Goal: Task Accomplishment & Management: Manage account settings

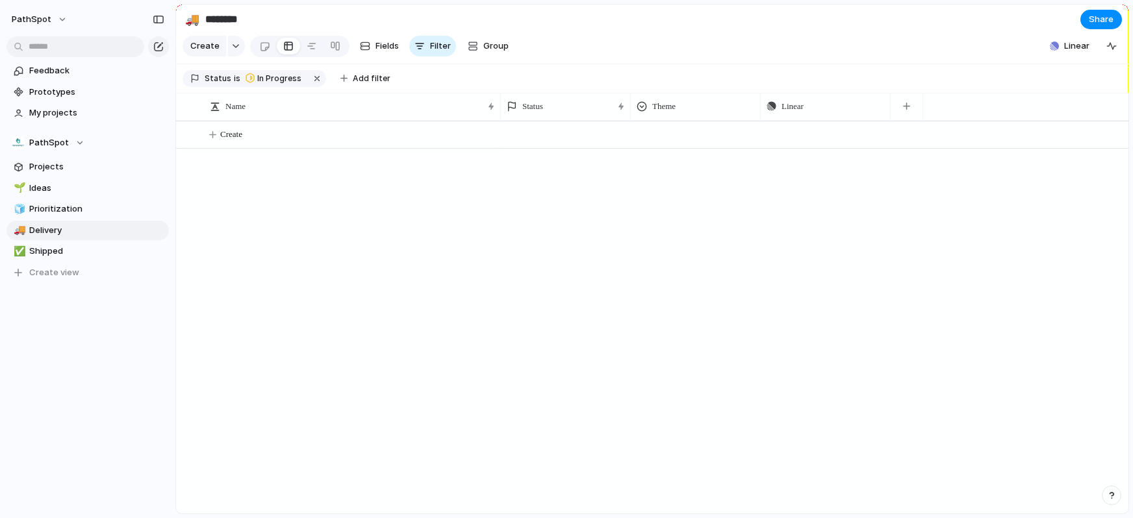
click at [36, 88] on span "Prototypes" at bounding box center [96, 92] width 135 height 13
click at [59, 113] on span "My projects" at bounding box center [96, 113] width 135 height 13
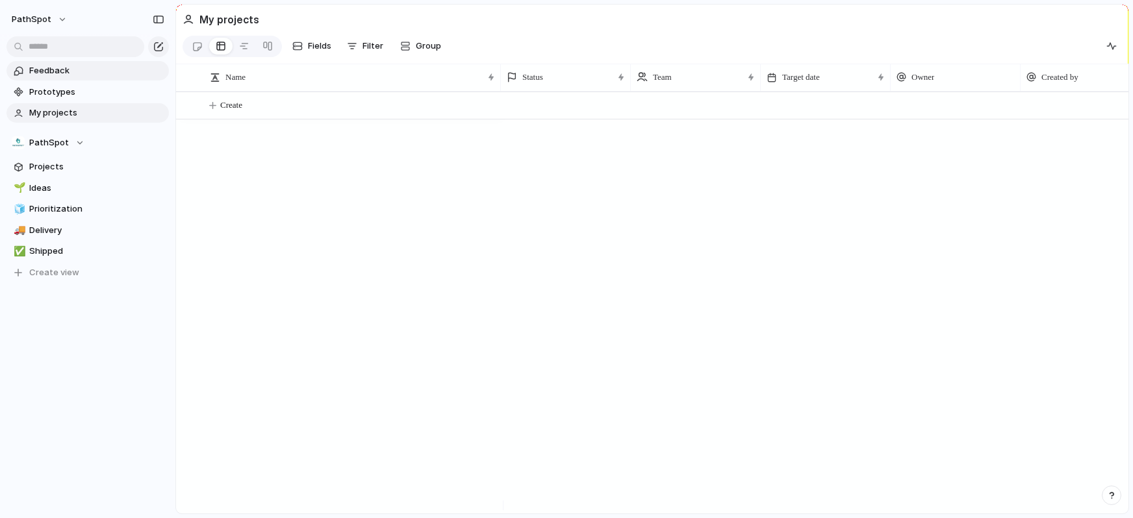
click at [54, 71] on span "Feedback" at bounding box center [96, 70] width 135 height 13
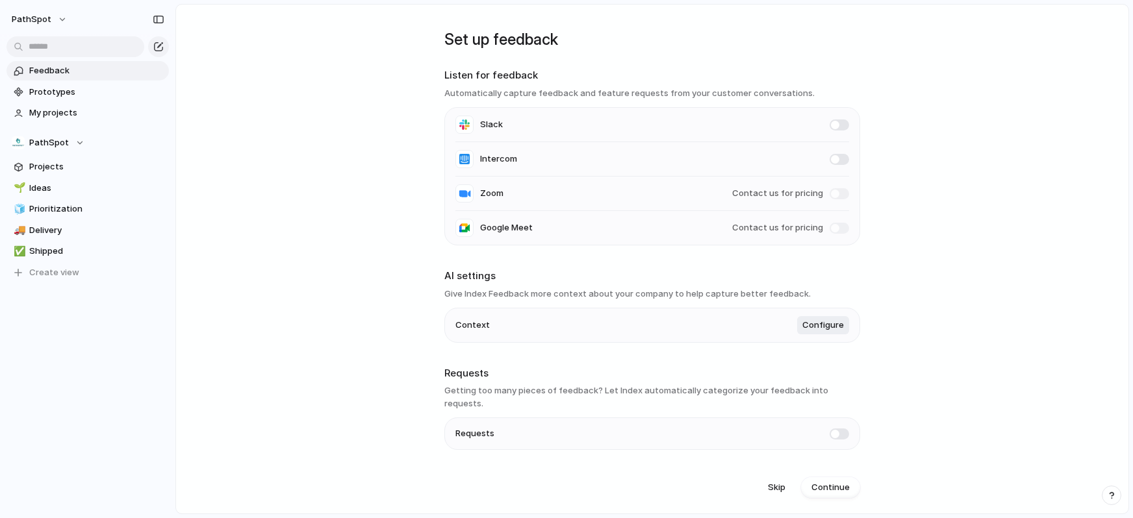
click at [833, 127] on span at bounding box center [839, 125] width 19 height 11
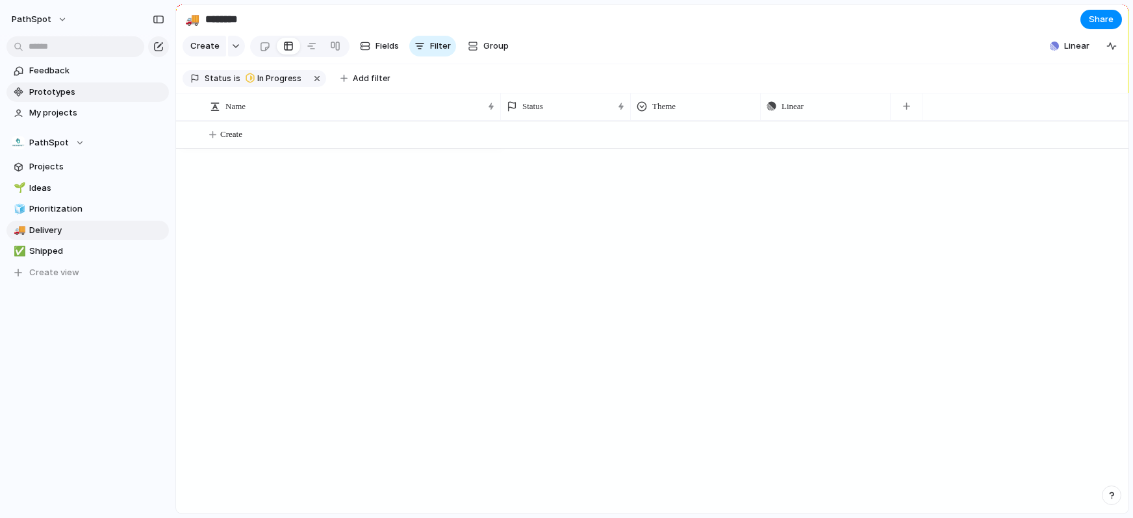
click at [56, 99] on link "Prototypes" at bounding box center [87, 91] width 162 height 19
click at [73, 74] on span "Feedback" at bounding box center [96, 70] width 135 height 13
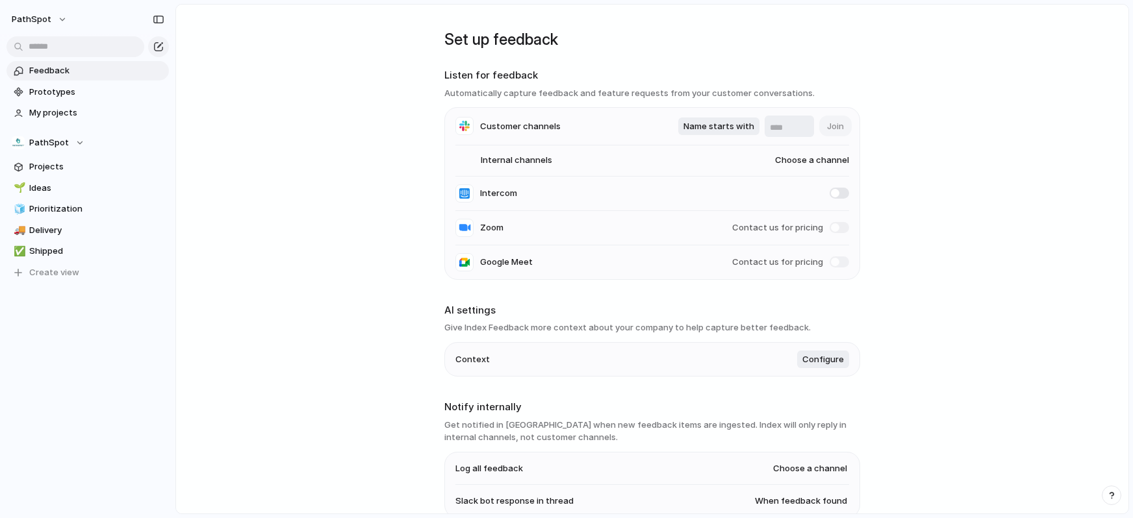
click at [800, 124] on input "text" at bounding box center [789, 127] width 39 height 13
click at [910, 142] on main "Set up feedback Listen for feedback Automatically capture feedback and feature …" at bounding box center [652, 259] width 954 height 511
click at [832, 262] on span at bounding box center [839, 262] width 19 height 11
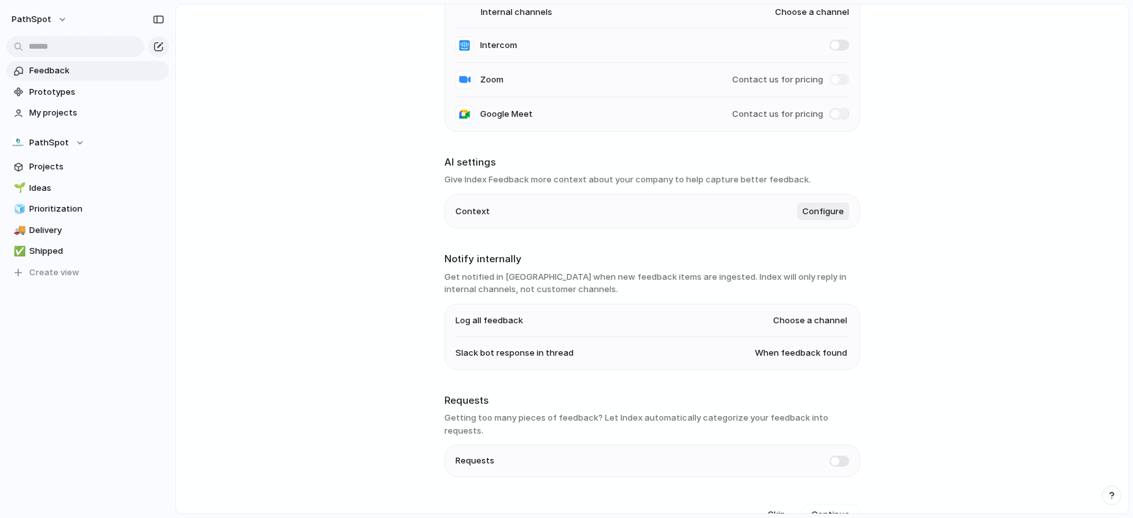
scroll to position [162, 0]
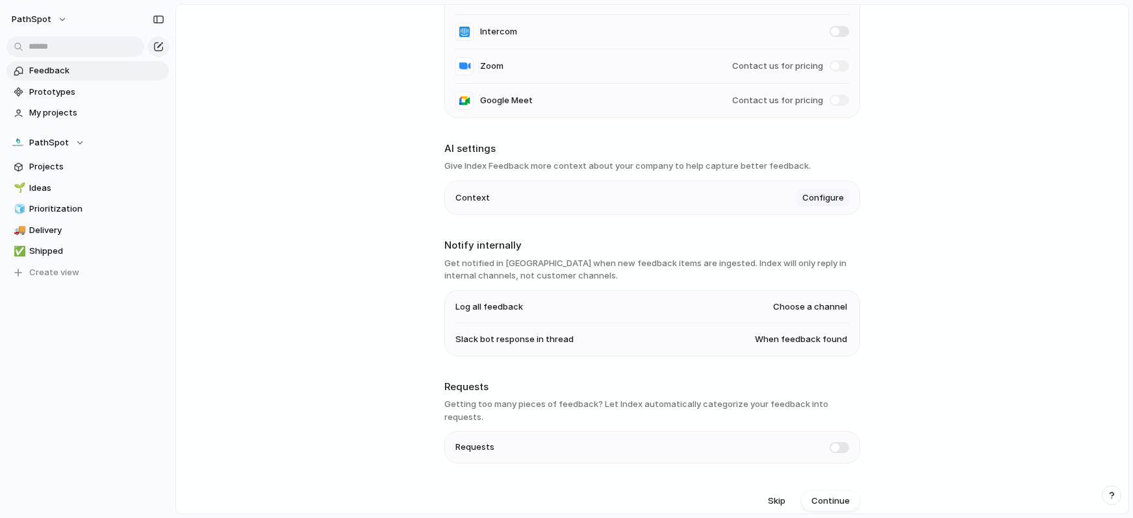
click at [822, 198] on span "Configure" at bounding box center [823, 198] width 42 height 13
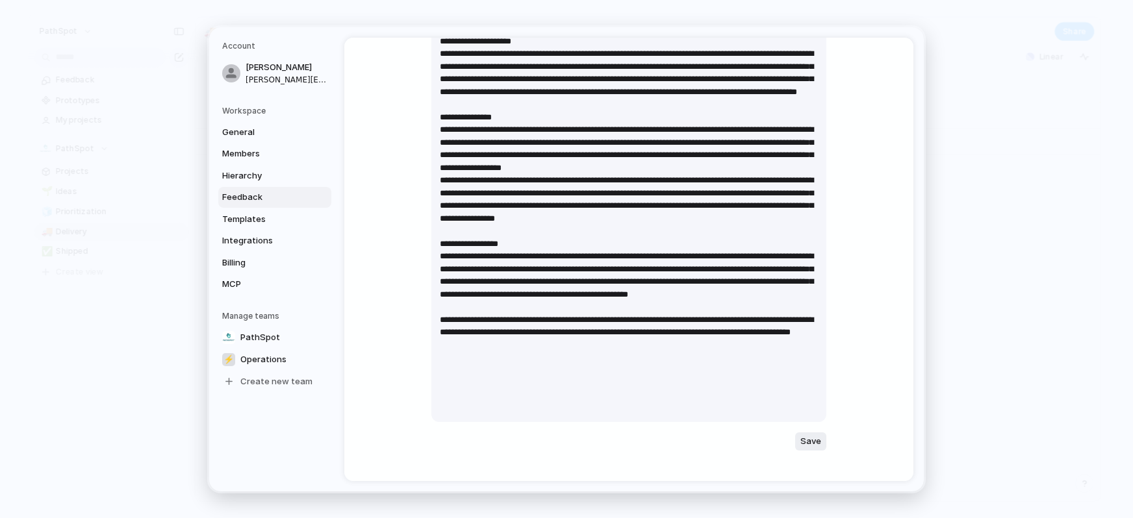
scroll to position [192, 0]
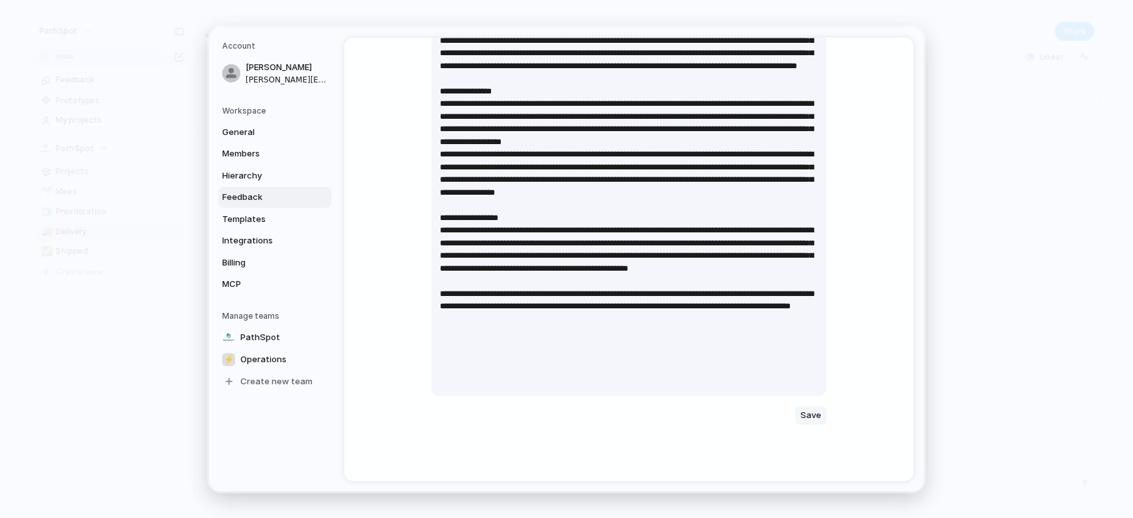
click at [810, 414] on span "Save" at bounding box center [810, 415] width 21 height 13
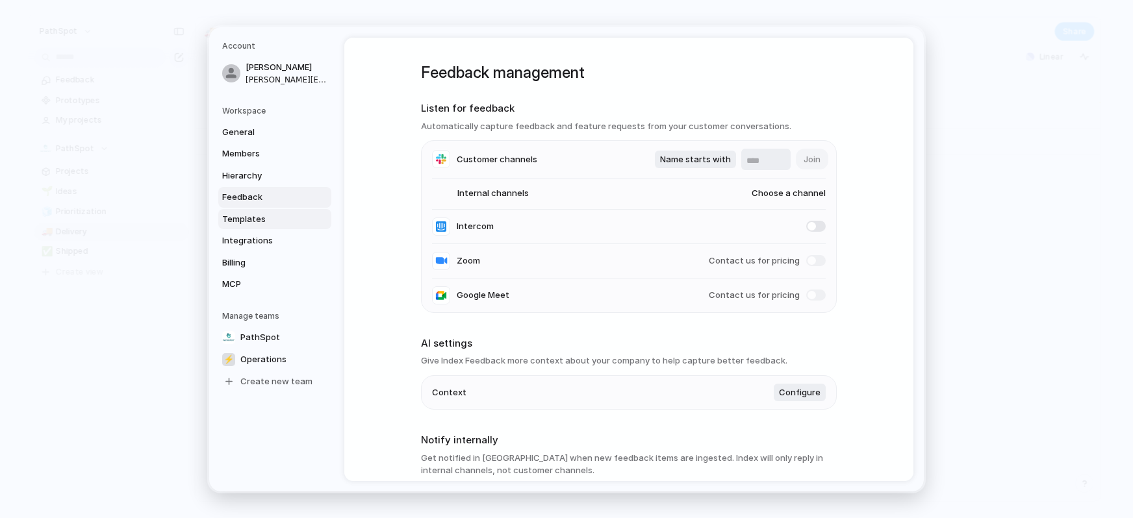
click at [241, 225] on span "Templates" at bounding box center [263, 218] width 83 height 13
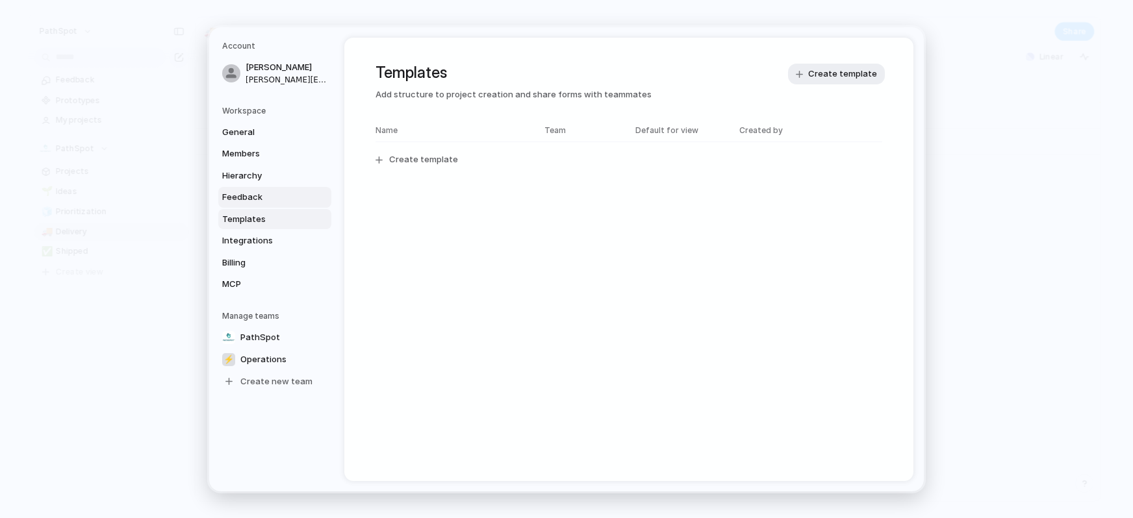
click at [243, 198] on span "Feedback" at bounding box center [263, 197] width 83 height 13
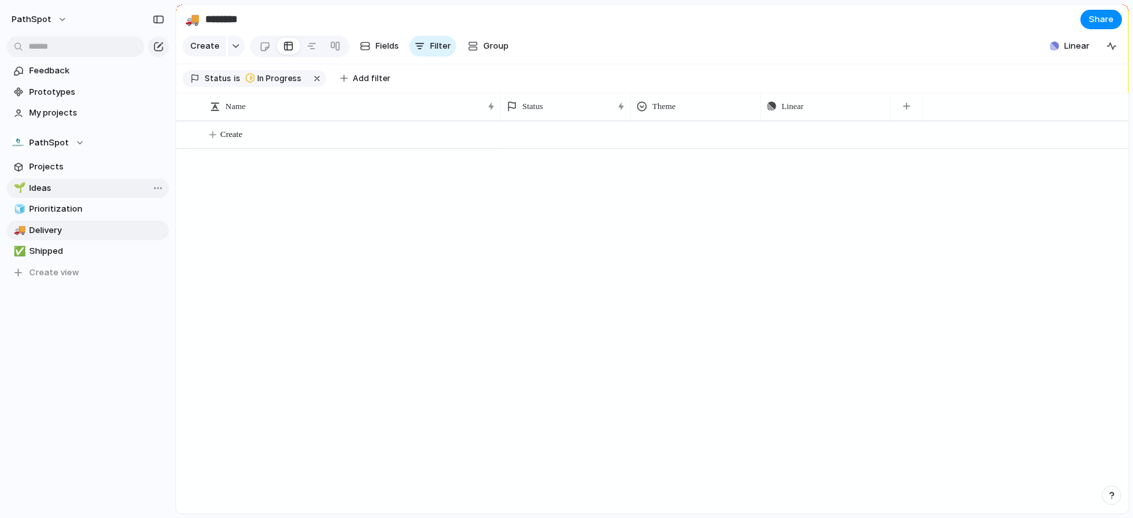
click at [47, 194] on span "Ideas" at bounding box center [96, 188] width 135 height 13
type input "*****"
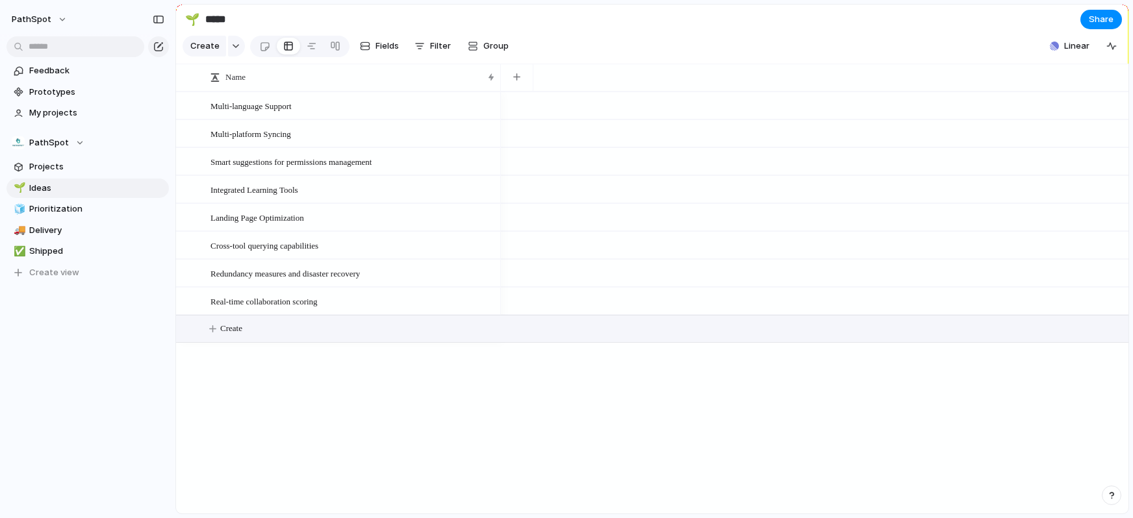
click at [257, 340] on button "Create" at bounding box center [668, 329] width 959 height 27
click at [74, 142] on div "PathSpot" at bounding box center [48, 142] width 73 height 13
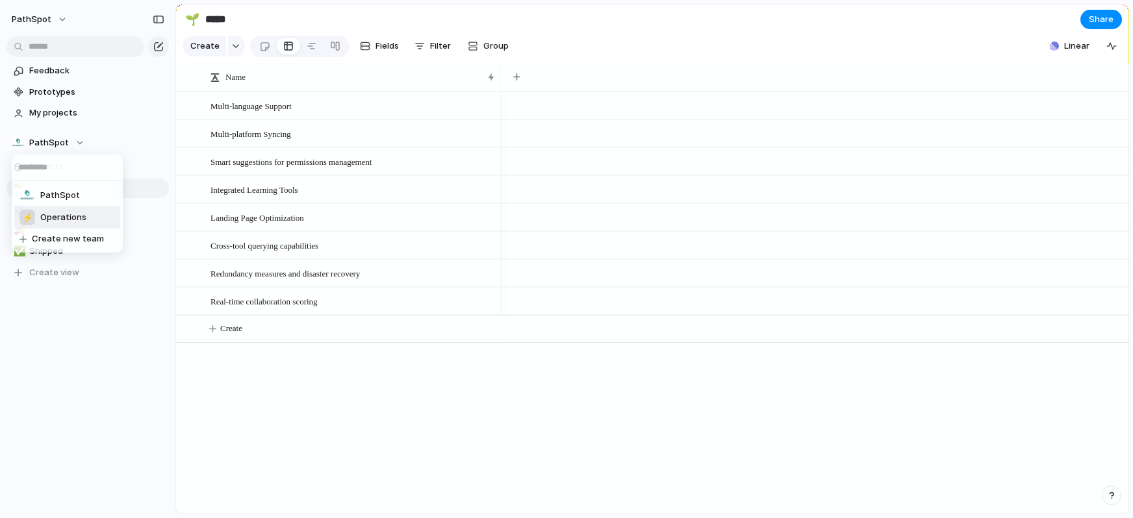
click at [67, 217] on span "Operations" at bounding box center [63, 217] width 46 height 13
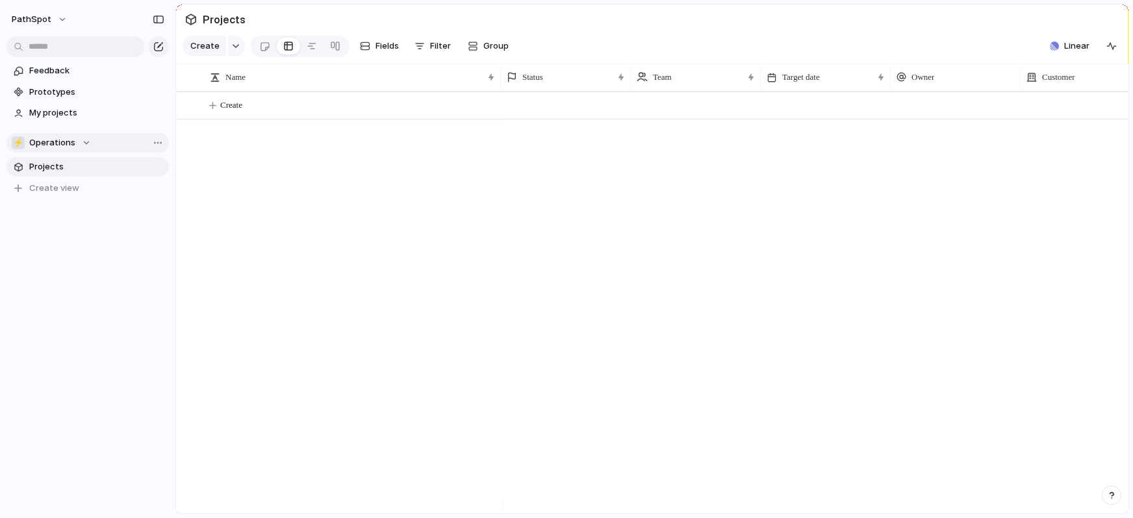
click at [75, 137] on div "⚡ Operations" at bounding box center [51, 142] width 79 height 13
click at [78, 198] on li "PathSpot" at bounding box center [67, 195] width 106 height 22
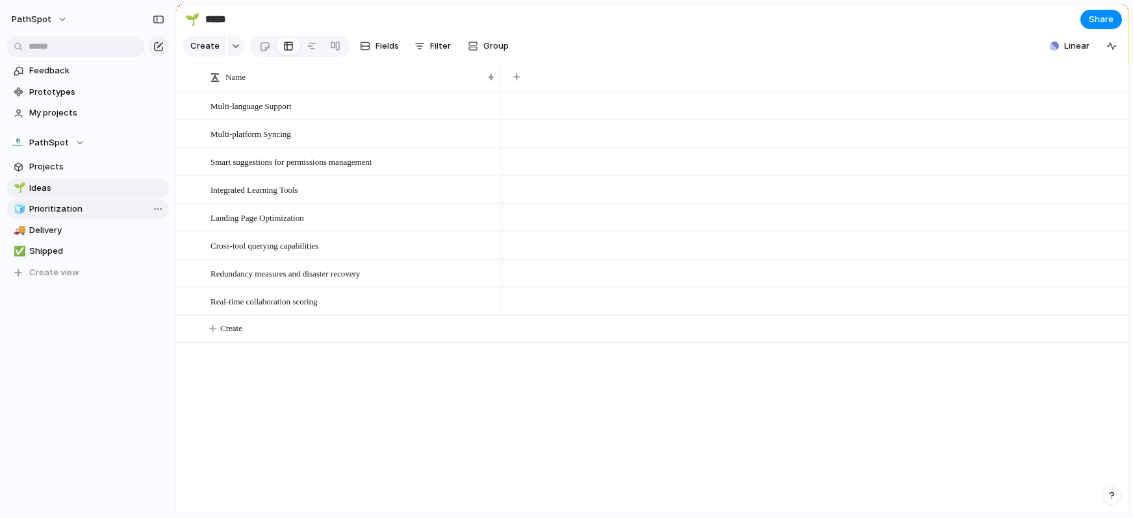
click at [49, 209] on span "Prioritization" at bounding box center [96, 209] width 135 height 13
type input "**********"
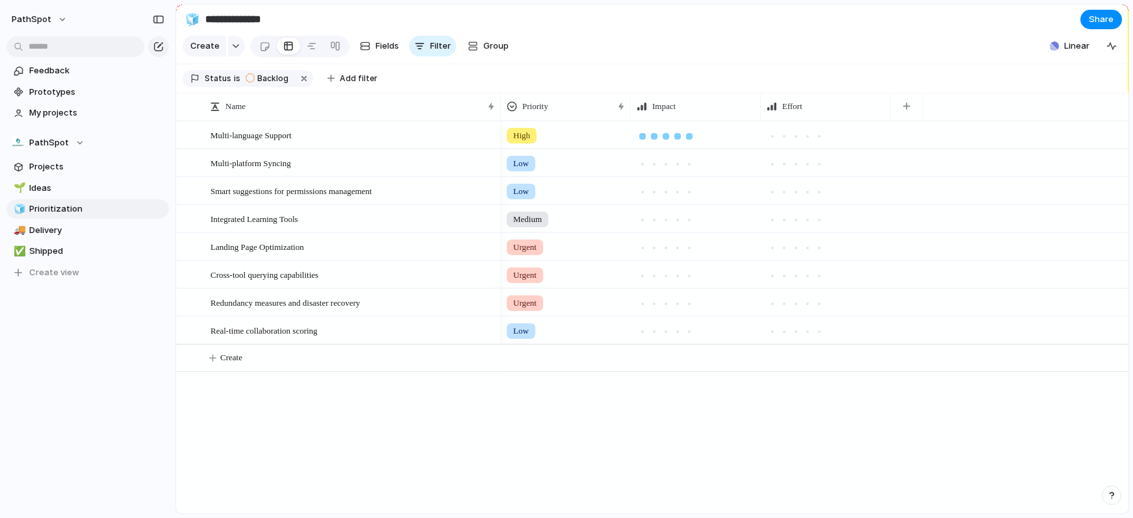
click at [690, 140] on div at bounding box center [689, 136] width 6 height 6
click at [692, 170] on div at bounding box center [689, 164] width 12 height 12
click at [691, 214] on div at bounding box center [696, 218] width 130 height 27
click at [690, 231] on div at bounding box center [695, 218] width 129 height 25
click at [686, 282] on div at bounding box center [689, 276] width 12 height 12
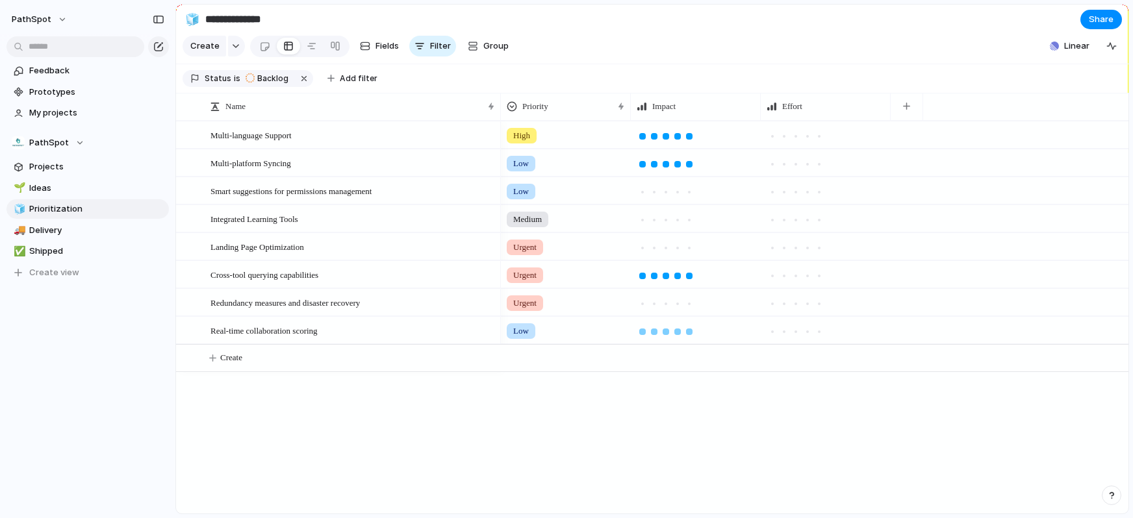
click at [687, 335] on div at bounding box center [689, 332] width 6 height 6
click at [203, 50] on span "Create" at bounding box center [204, 46] width 29 height 13
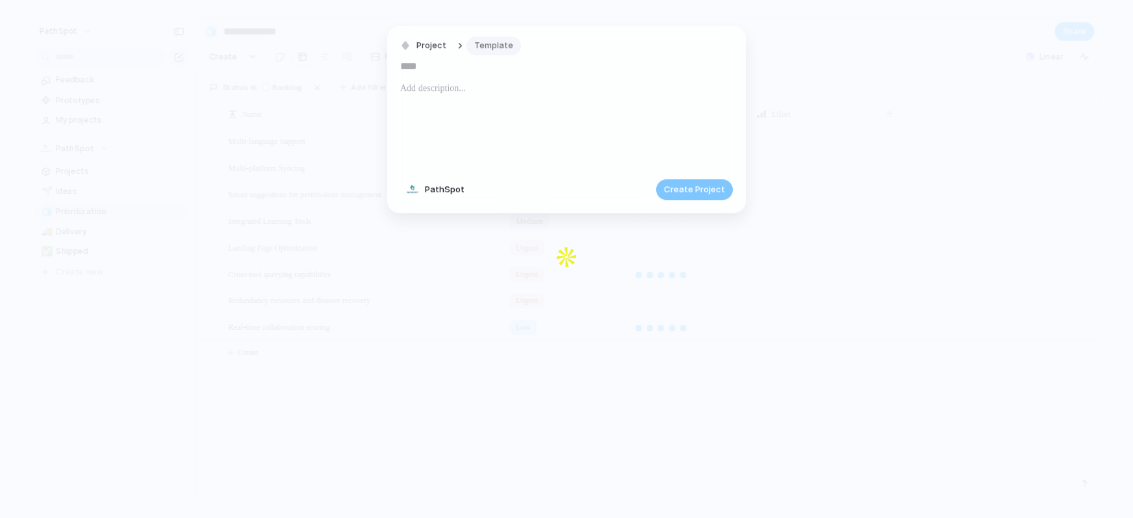
click at [484, 37] on div "Project Template" at bounding box center [460, 46] width 121 height 19
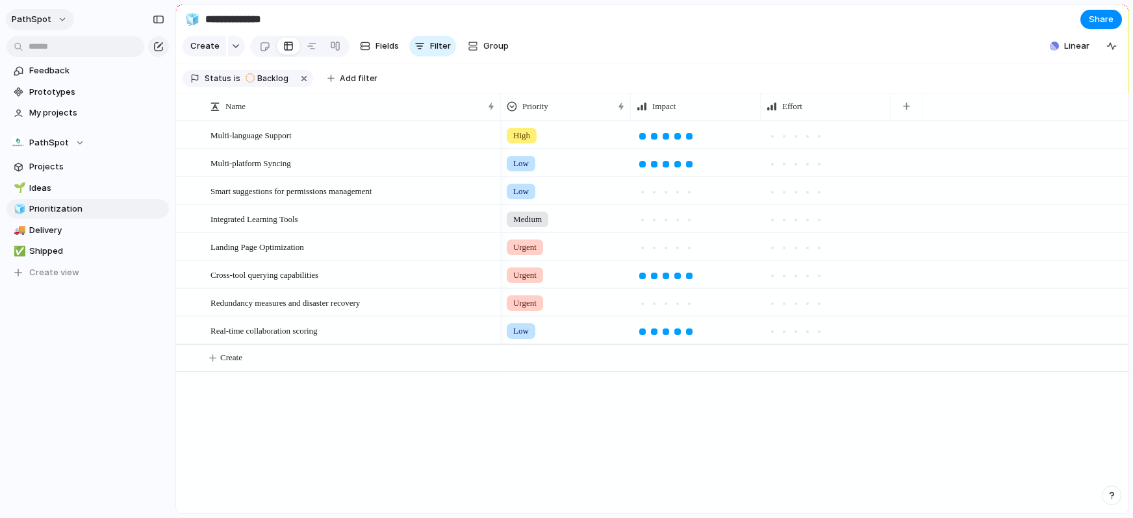
click at [50, 12] on button "PathSpot" at bounding box center [40, 19] width 68 height 21
click at [144, 155] on span "Neutral dark" at bounding box center [150, 152] width 51 height 13
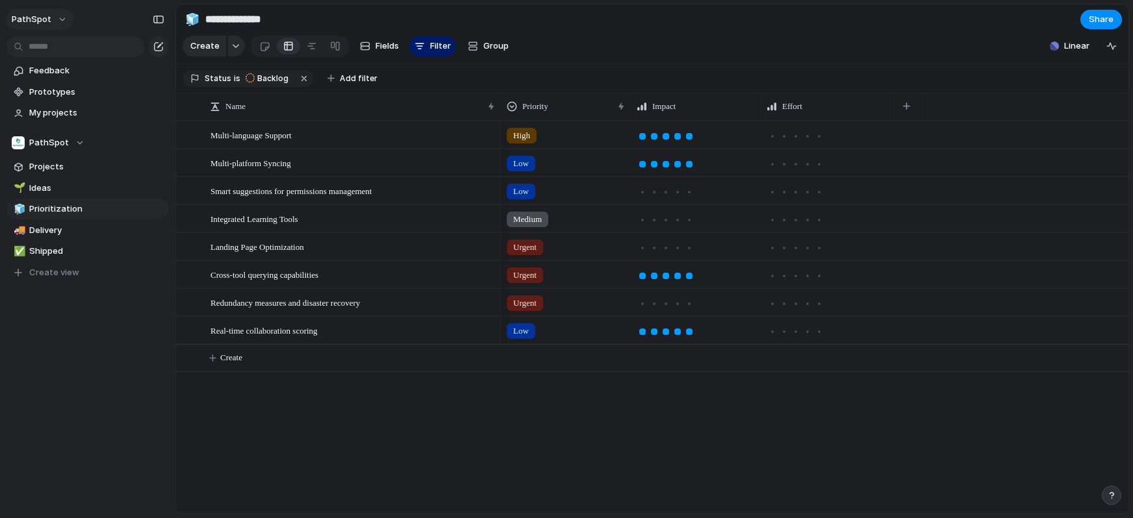
click at [45, 13] on span "PathSpot" at bounding box center [32, 19] width 40 height 13
click at [51, 18] on div "Settings Invite members Change theme Sign out" at bounding box center [566, 259] width 1133 height 518
click at [51, 18] on button "PathSpot" at bounding box center [40, 19] width 68 height 21
click at [54, 45] on span "Settings" at bounding box center [48, 48] width 36 height 13
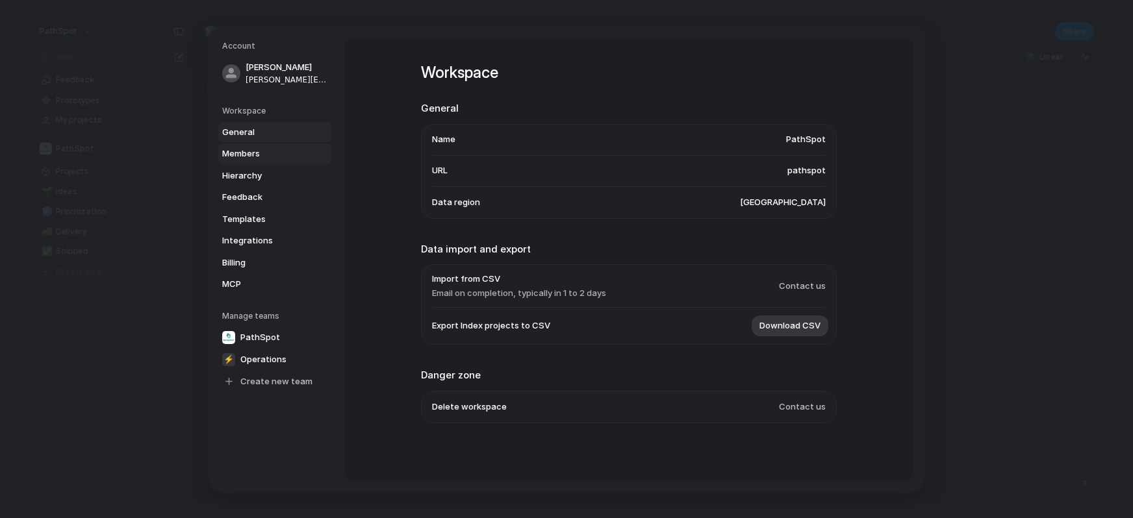
click at [244, 153] on span "Members" at bounding box center [263, 153] width 83 height 13
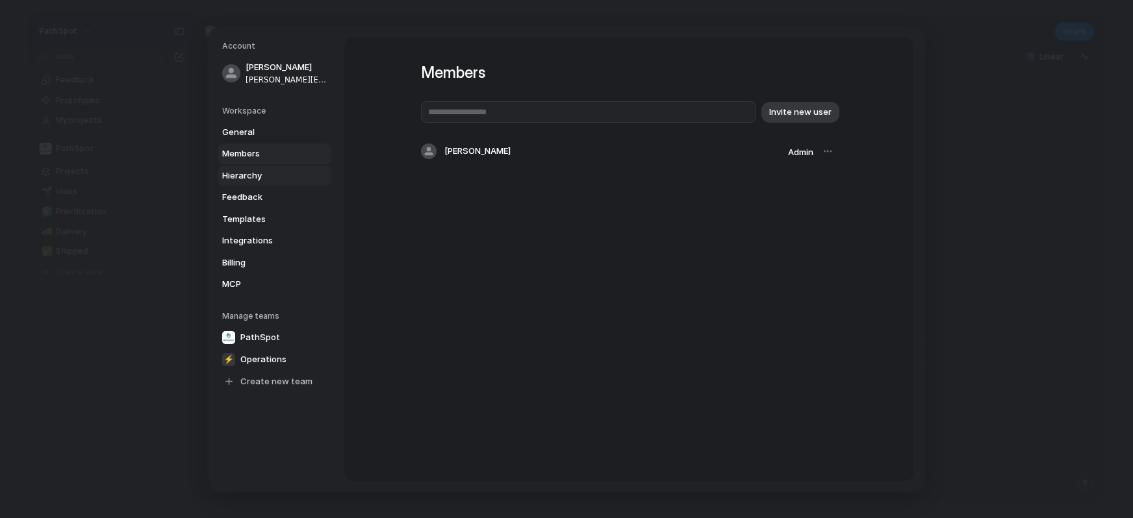
click at [250, 173] on span "Hierarchy" at bounding box center [263, 175] width 83 height 13
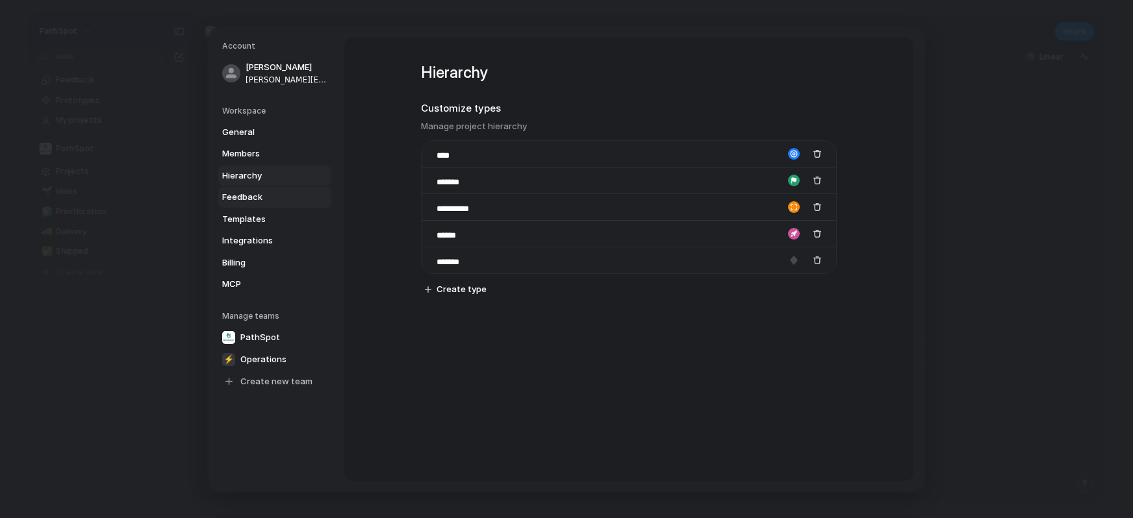
click at [251, 197] on span "Feedback" at bounding box center [263, 197] width 83 height 13
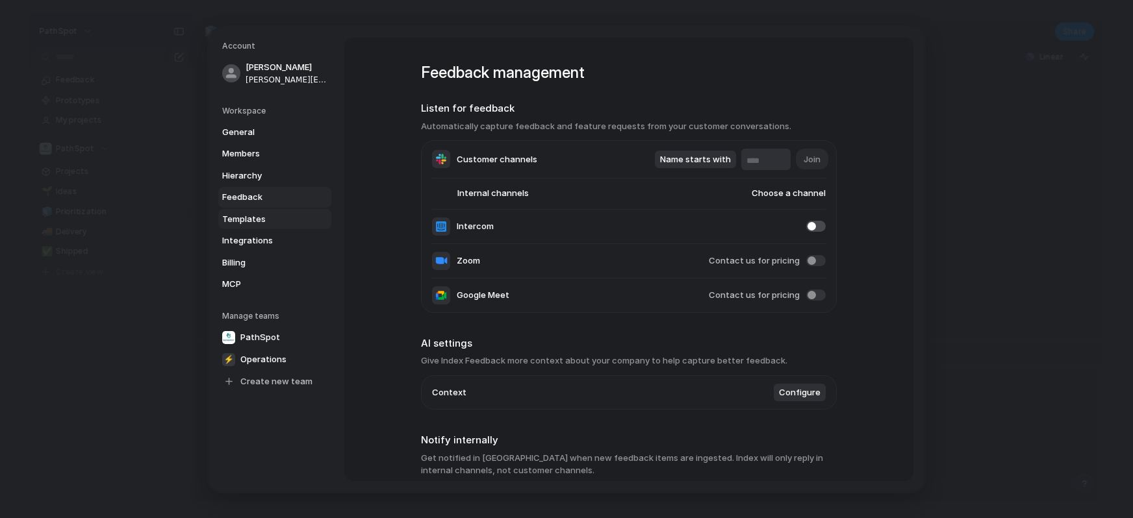
click at [254, 219] on span "Templates" at bounding box center [263, 218] width 83 height 13
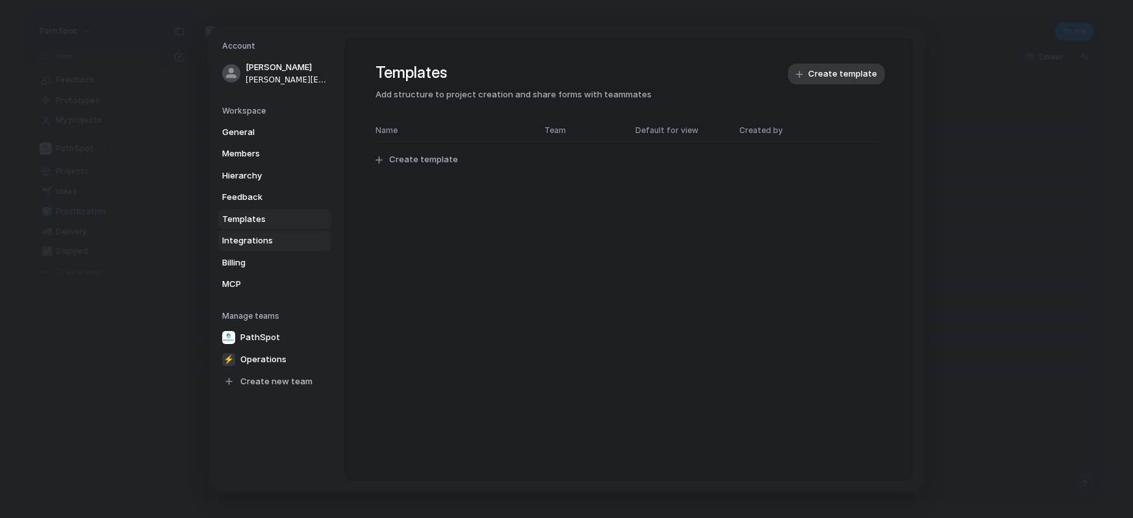
click at [251, 242] on span "Integrations" at bounding box center [263, 240] width 83 height 13
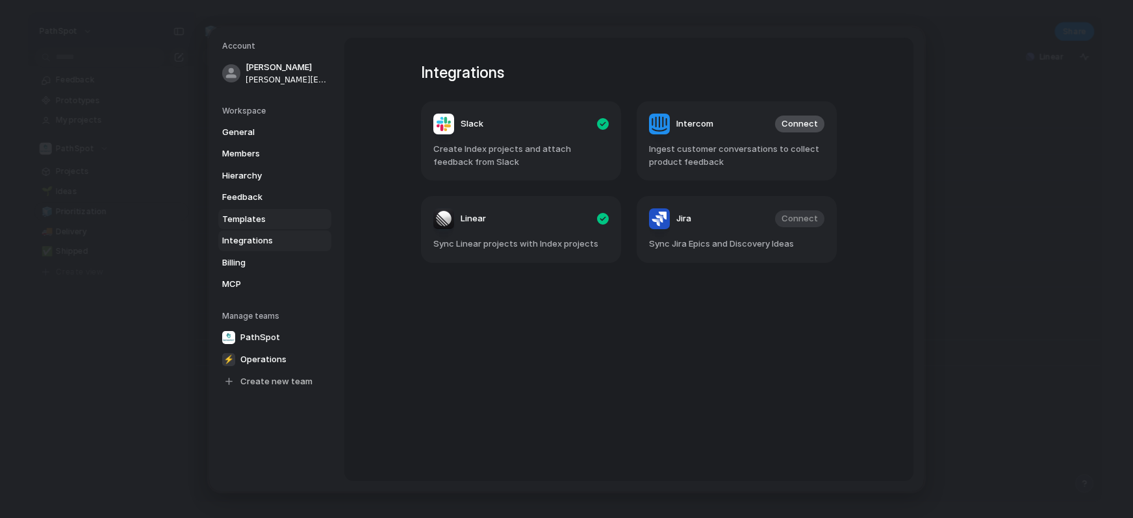
click at [249, 222] on span "Templates" at bounding box center [263, 218] width 83 height 13
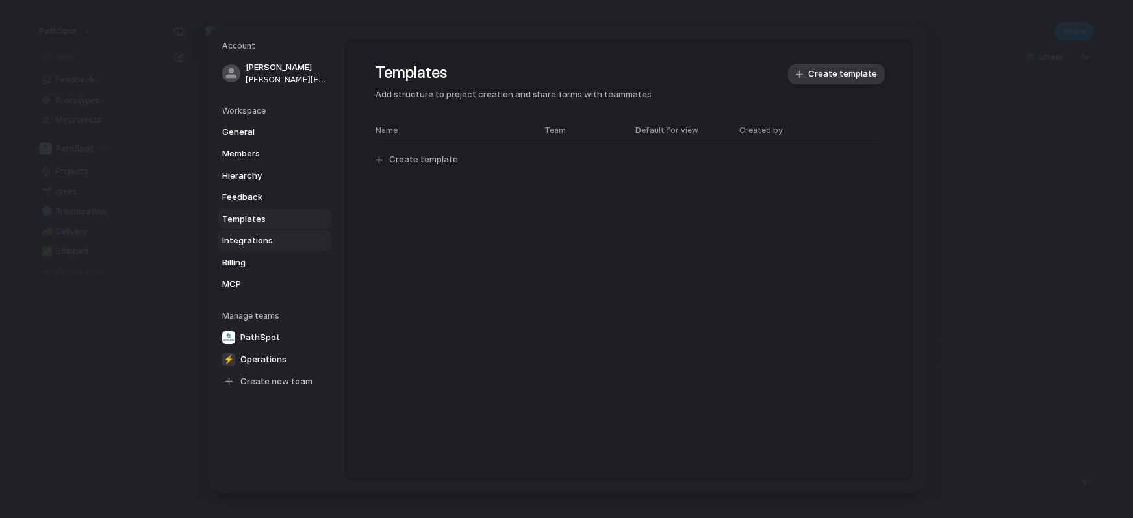
click at [249, 240] on span "Integrations" at bounding box center [263, 240] width 83 height 13
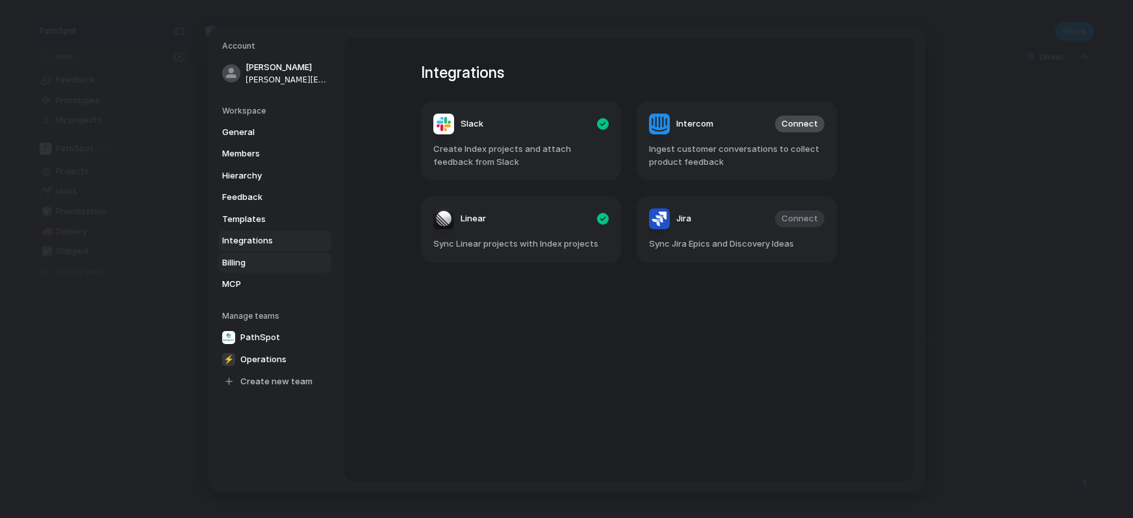
click at [247, 259] on span "Billing" at bounding box center [263, 262] width 83 height 13
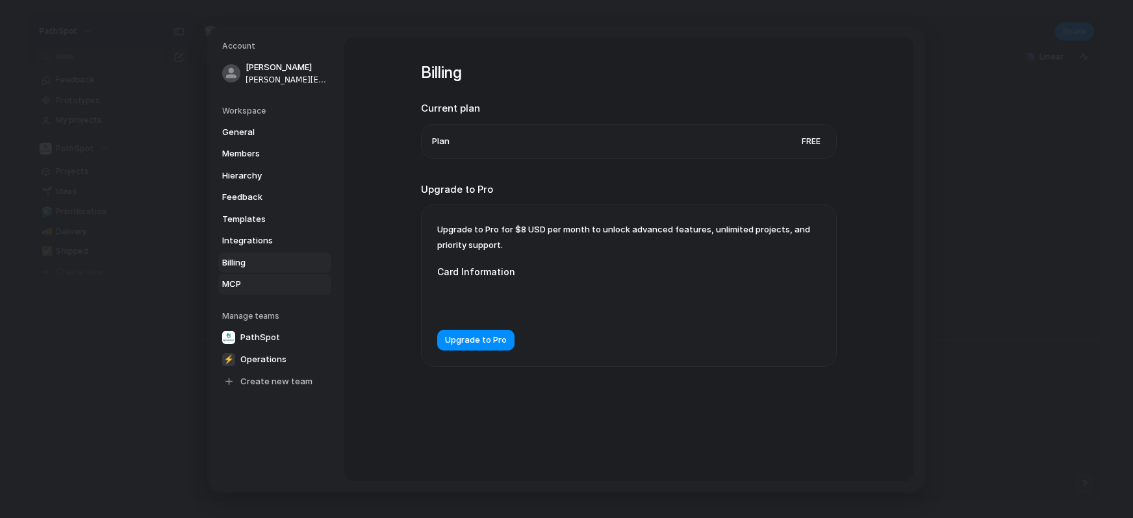
click at [237, 283] on span "MCP" at bounding box center [263, 284] width 83 height 13
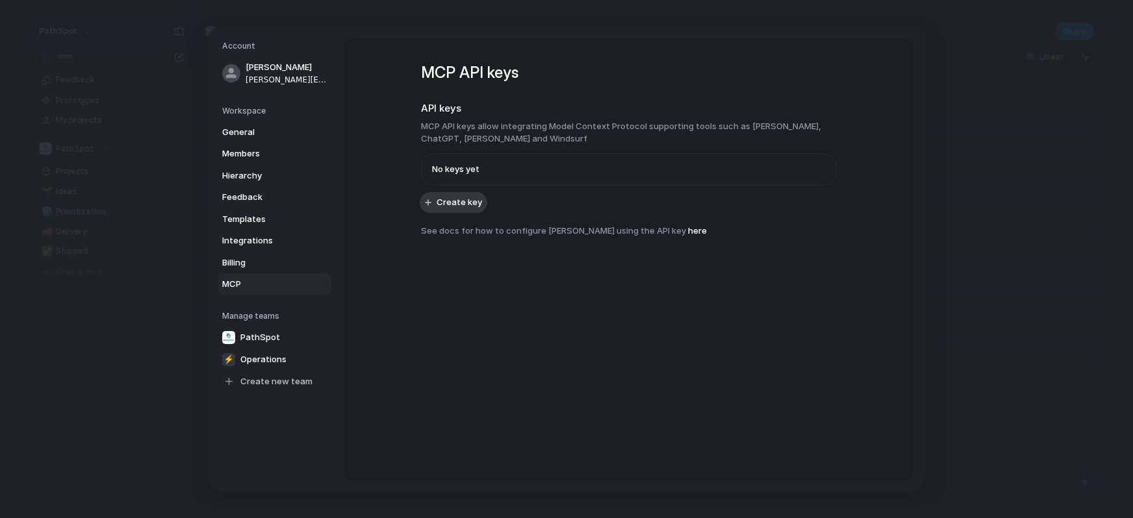
click at [589, 137] on h3 "MCP API keys allow integrating Model Context Protocol supporting tools such as …" at bounding box center [629, 132] width 416 height 25
click at [787, 134] on h3 "MCP API keys allow integrating Model Context Protocol supporting tools such as …" at bounding box center [629, 132] width 416 height 25
drag, startPoint x: 835, startPoint y: 126, endPoint x: 452, endPoint y: 118, distance: 383.3
click at [452, 117] on div "MCP API keys API keys MCP API keys allow integrating Model Context Protocol sup…" at bounding box center [628, 260] width 569 height 444
click at [506, 142] on h3 "MCP API keys allow integrating Model Context Protocol supporting tools such as …" at bounding box center [629, 132] width 416 height 25
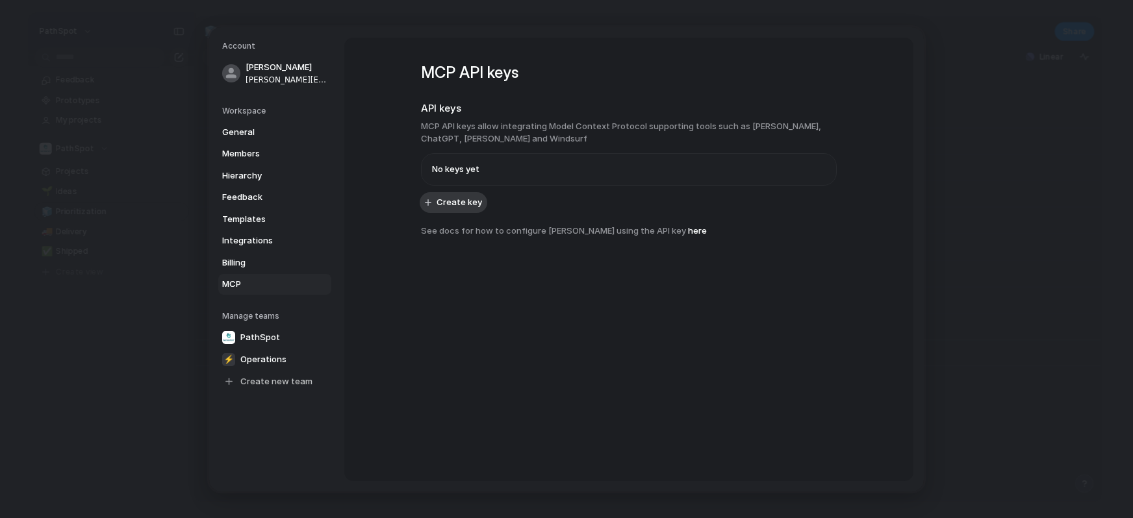
drag, startPoint x: 551, startPoint y: 141, endPoint x: 394, endPoint y: 129, distance: 157.0
click at [394, 129] on div "MCP API keys API keys MCP API keys allow integrating Model Context Protocol sup…" at bounding box center [628, 260] width 569 height 444
click at [516, 136] on h3 "MCP API keys allow integrating Model Context Protocol supporting tools such as …" at bounding box center [629, 132] width 416 height 25
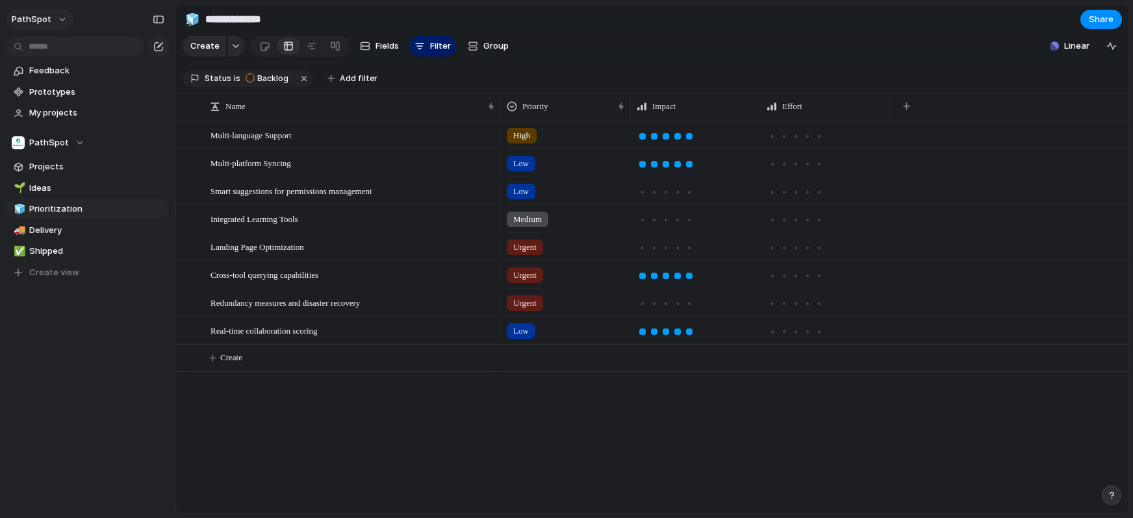
click at [51, 9] on button "PathSpot" at bounding box center [40, 19] width 68 height 21
click at [46, 21] on div "Settings Invite members Change theme Sign out" at bounding box center [566, 259] width 1133 height 518
